Goal: Information Seeking & Learning: Find specific fact

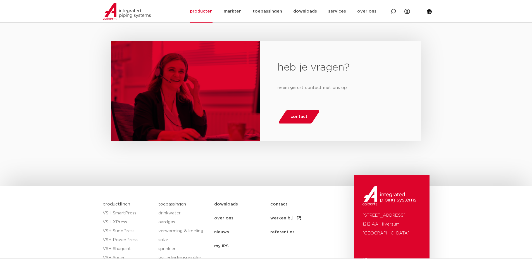
scroll to position [648, 0]
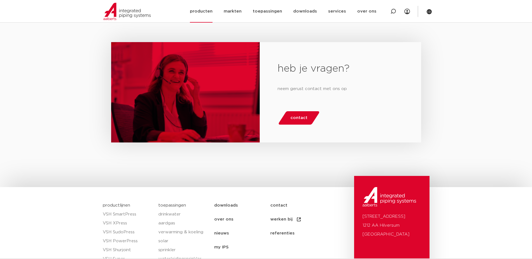
click at [208, 13] on link "producten" at bounding box center [201, 11] width 23 height 23
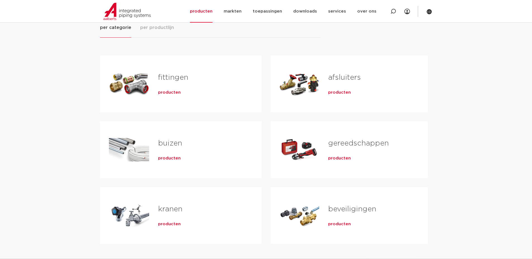
scroll to position [84, 0]
click at [172, 90] on span "producten" at bounding box center [169, 93] width 23 height 6
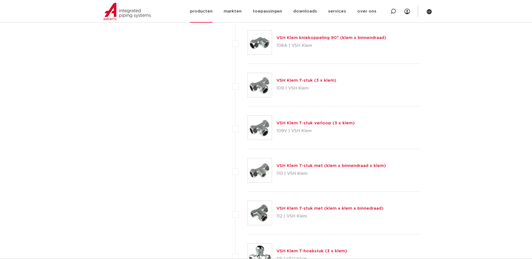
scroll to position [614, 0]
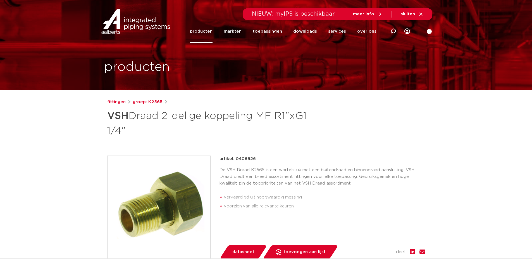
click at [212, 39] on link "producten" at bounding box center [201, 31] width 23 height 23
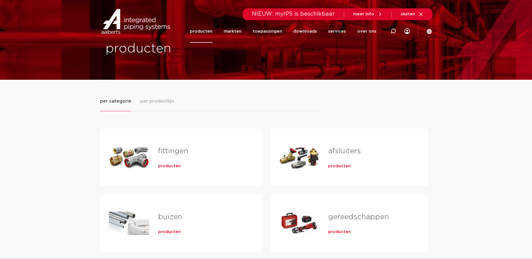
scroll to position [28, 0]
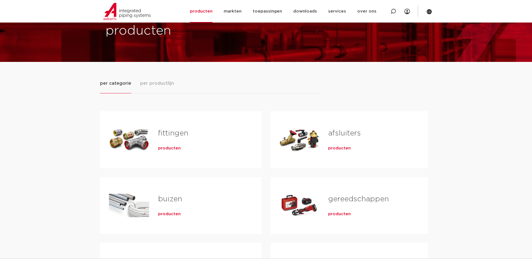
click at [168, 146] on span "producten" at bounding box center [169, 149] width 23 height 6
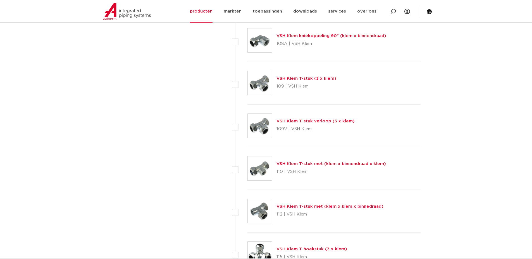
scroll to position [614, 0]
click at [268, 176] on img at bounding box center [260, 169] width 24 height 24
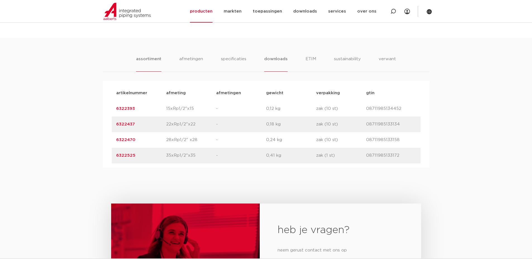
scroll to position [307, 0]
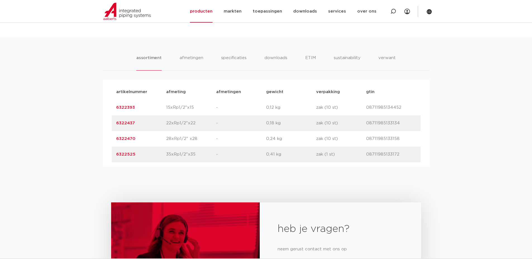
drag, startPoint x: 138, startPoint y: 157, endPoint x: 107, endPoint y: 156, distance: 30.7
click at [107, 156] on div "artikelnummer afmeting [GEOGRAPHIC_DATA] gewicht verpakking gtin artikelnummer …" at bounding box center [266, 123] width 327 height 87
copy link "6322525"
